Goal: Go to known website: Go to known website

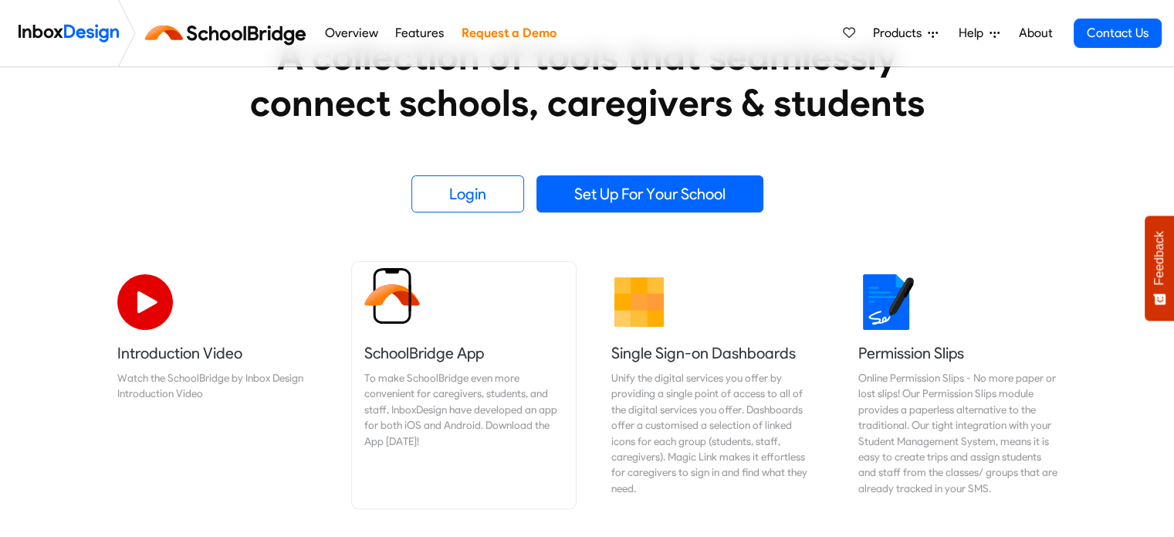
scroll to position [318, 0]
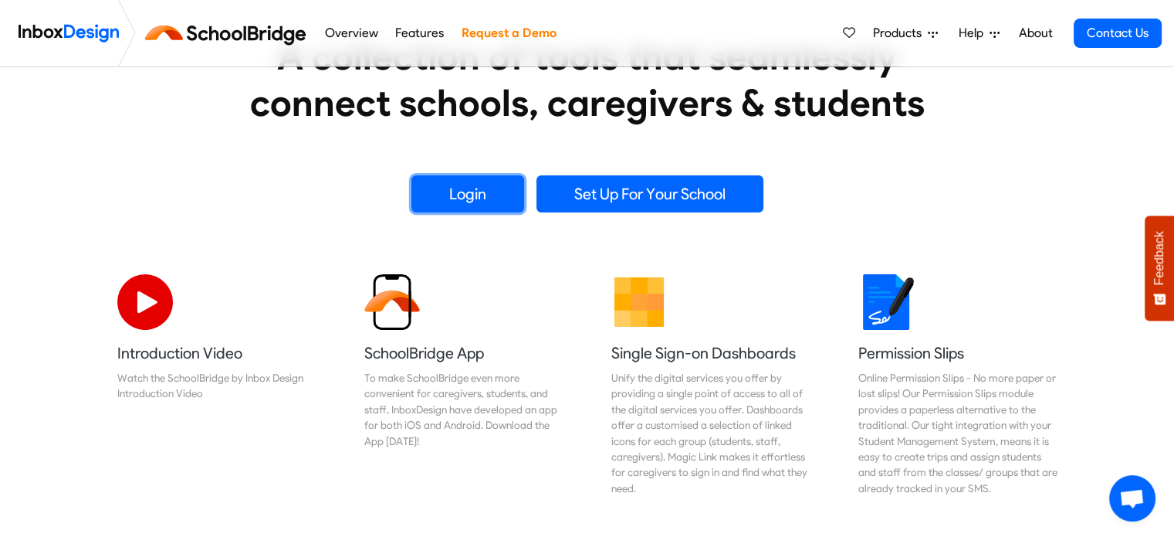
click at [479, 194] on link "Login" at bounding box center [468, 193] width 113 height 37
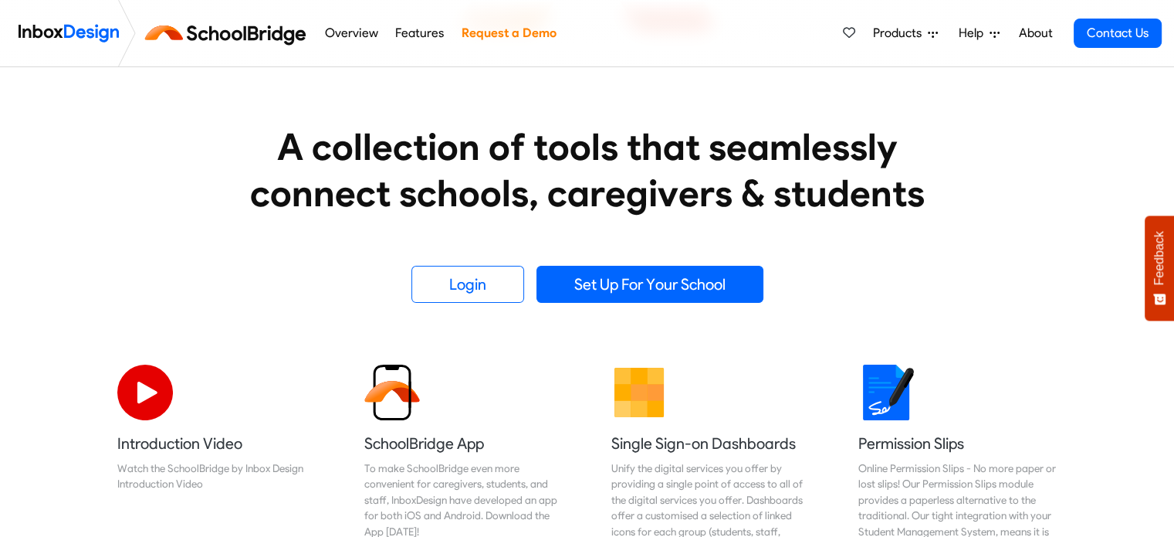
scroll to position [229, 0]
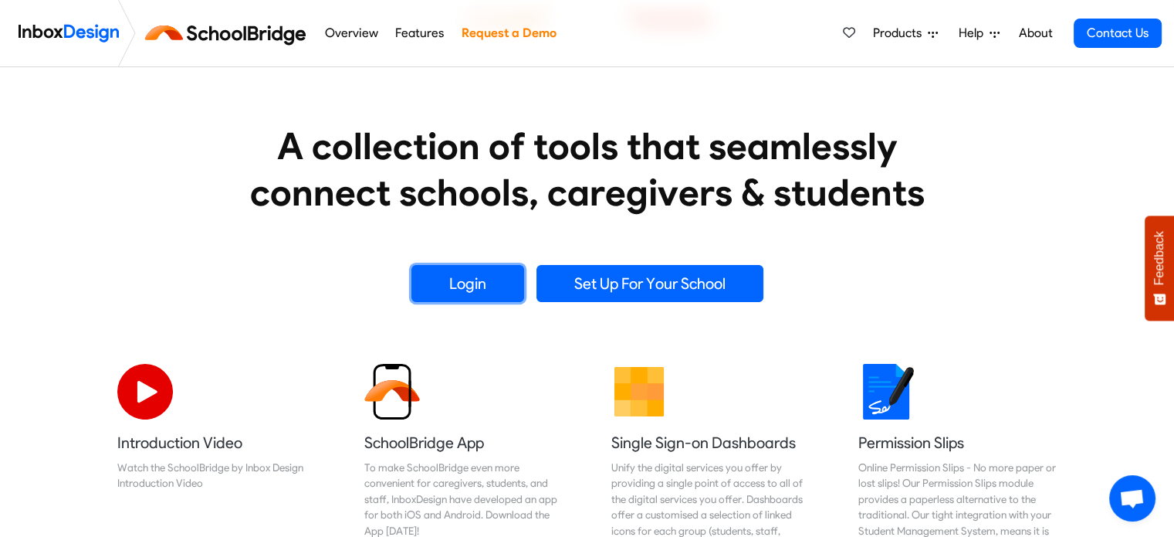
click at [479, 284] on link "Login" at bounding box center [468, 283] width 113 height 37
click at [486, 278] on link "Login" at bounding box center [468, 283] width 113 height 37
